Goal: Check status: Check status

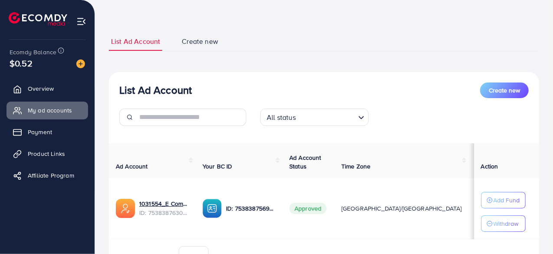
scroll to position [81, 0]
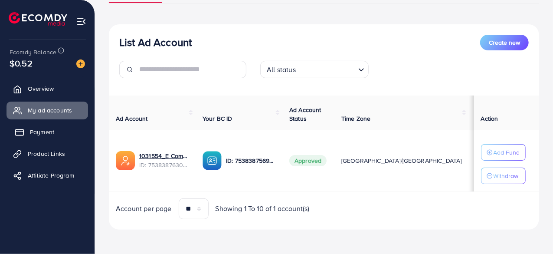
click at [49, 130] on span "Payment" at bounding box center [42, 132] width 24 height 9
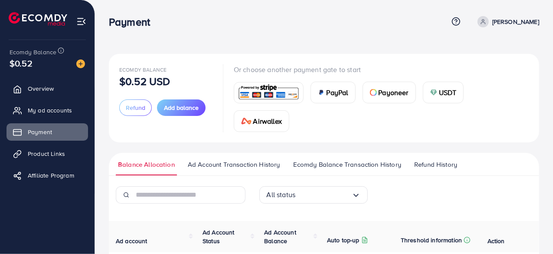
click at [452, 157] on ul "Balance Allocation Ad Account Transaction History Ecomdy Balance Transaction Hi…" at bounding box center [324, 164] width 430 height 23
click at [415, 166] on span "Refund History" at bounding box center [435, 165] width 43 height 10
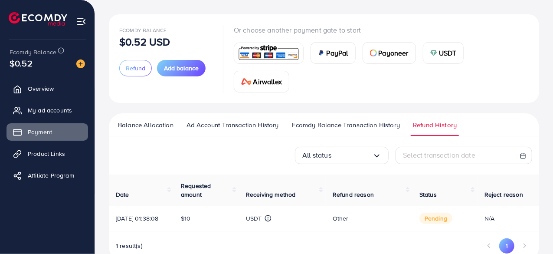
scroll to position [67, 0]
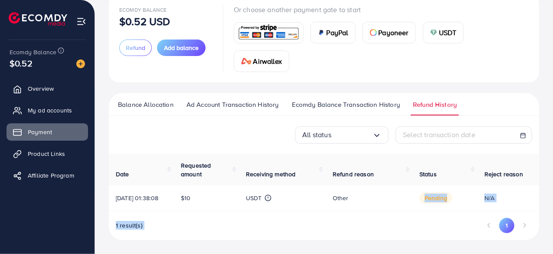
drag, startPoint x: 353, startPoint y: 207, endPoint x: 399, endPoint y: 216, distance: 46.4
click at [399, 216] on div "Date Requested amount Receiving method Refund reason Status Reject reason [DATE…" at bounding box center [324, 197] width 430 height 86
click at [423, 209] on td "pending" at bounding box center [444, 198] width 65 height 26
click at [379, 217] on div "Date Requested amount Receiving method Refund reason Status Reject reason [DATE…" at bounding box center [324, 197] width 430 height 86
click at [384, 196] on div "Other" at bounding box center [369, 197] width 73 height 9
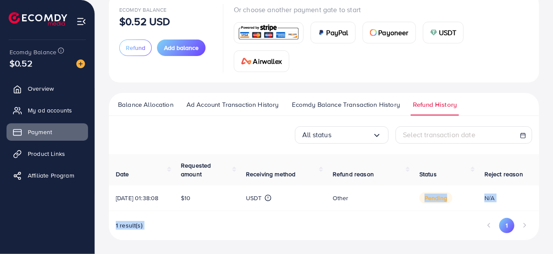
click at [385, 196] on div "Other" at bounding box center [369, 197] width 73 height 9
click at [385, 195] on div "Other" at bounding box center [369, 197] width 73 height 9
click at [374, 154] on th "Refund reason" at bounding box center [369, 170] width 87 height 32
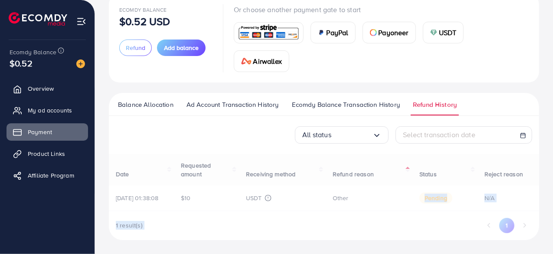
drag, startPoint x: 361, startPoint y: 209, endPoint x: 384, endPoint y: 214, distance: 23.5
click at [384, 214] on div "Date Requested amount Receiving method Refund reason Status Reject reason [DATE…" at bounding box center [324, 197] width 430 height 86
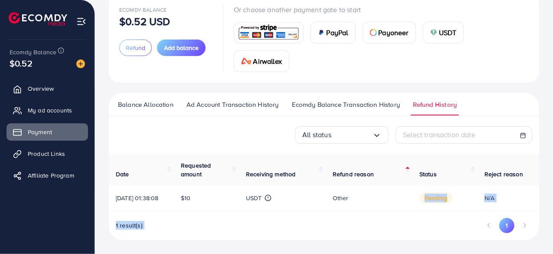
scroll to position [0, 68]
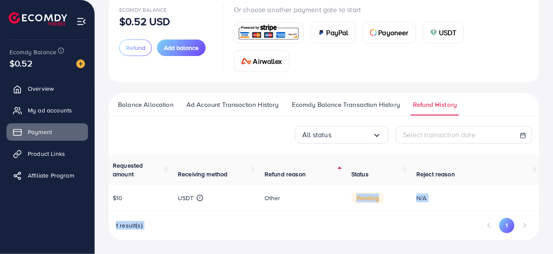
click at [441, 188] on td "N/A" at bounding box center [474, 198] width 130 height 26
click at [443, 193] on div "N/A" at bounding box center [474, 197] width 116 height 9
drag, startPoint x: 334, startPoint y: 193, endPoint x: 362, endPoint y: 194, distance: 28.2
click at [335, 193] on div "Other" at bounding box center [301, 197] width 73 height 9
click at [367, 194] on span "pending" at bounding box center [367, 197] width 33 height 11
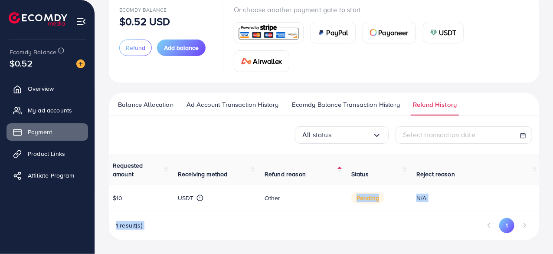
drag, startPoint x: 367, startPoint y: 194, endPoint x: 346, endPoint y: 195, distance: 21.3
click at [363, 194] on span "pending" at bounding box center [367, 197] width 33 height 11
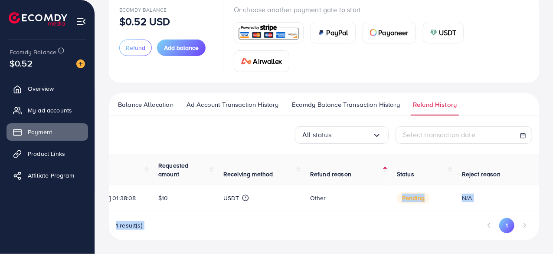
scroll to position [0, 0]
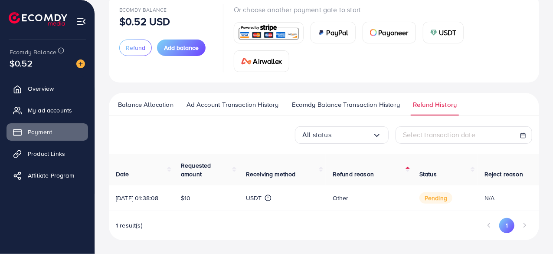
click at [415, 130] on span "Select transaction date" at bounding box center [439, 135] width 72 height 10
select select "*"
select select "**"
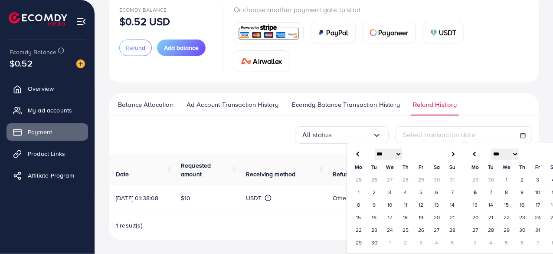
click at [415, 131] on span "Select transaction date" at bounding box center [439, 135] width 72 height 10
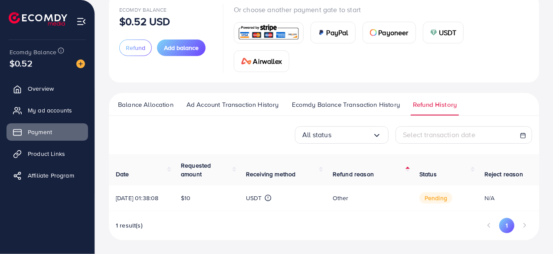
click at [192, 165] on span "Requested amount" at bounding box center [196, 169] width 30 height 17
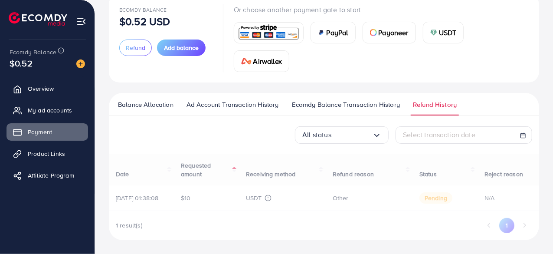
click at [334, 100] on span "Ecomdy Balance Transaction History" at bounding box center [346, 105] width 108 height 10
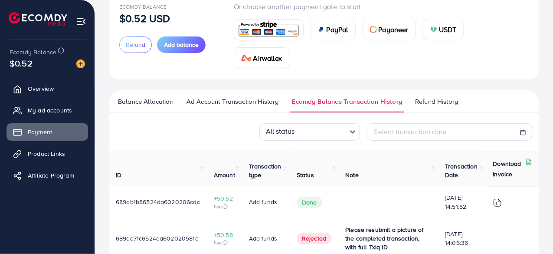
scroll to position [103, 0]
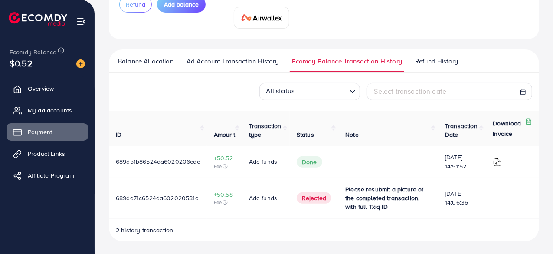
drag, startPoint x: 252, startPoint y: 198, endPoint x: 274, endPoint y: 208, distance: 24.3
click at [277, 200] on span "Add funds" at bounding box center [263, 197] width 28 height 9
click at [274, 212] on td "Add funds" at bounding box center [266, 197] width 48 height 41
drag, startPoint x: 250, startPoint y: 198, endPoint x: 281, endPoint y: 217, distance: 36.6
click at [282, 205] on td "Add funds" at bounding box center [266, 197] width 48 height 41
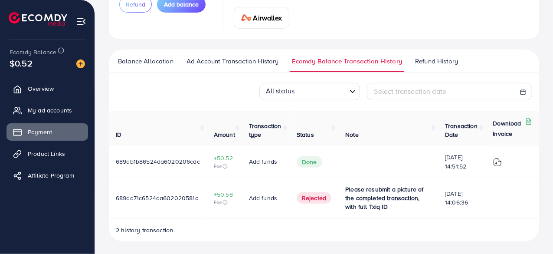
click at [281, 217] on div "ID Amount Transaction type Status Note Transaction Date Download Invoice 689db1…" at bounding box center [324, 176] width 430 height 131
click at [251, 219] on div "ID Amount Transaction type Status Note Transaction Date Download Invoice 689db1…" at bounding box center [324, 176] width 430 height 131
click at [233, 58] on span "Ad Account Transaction History" at bounding box center [232, 61] width 92 height 10
